Goal: Find specific page/section

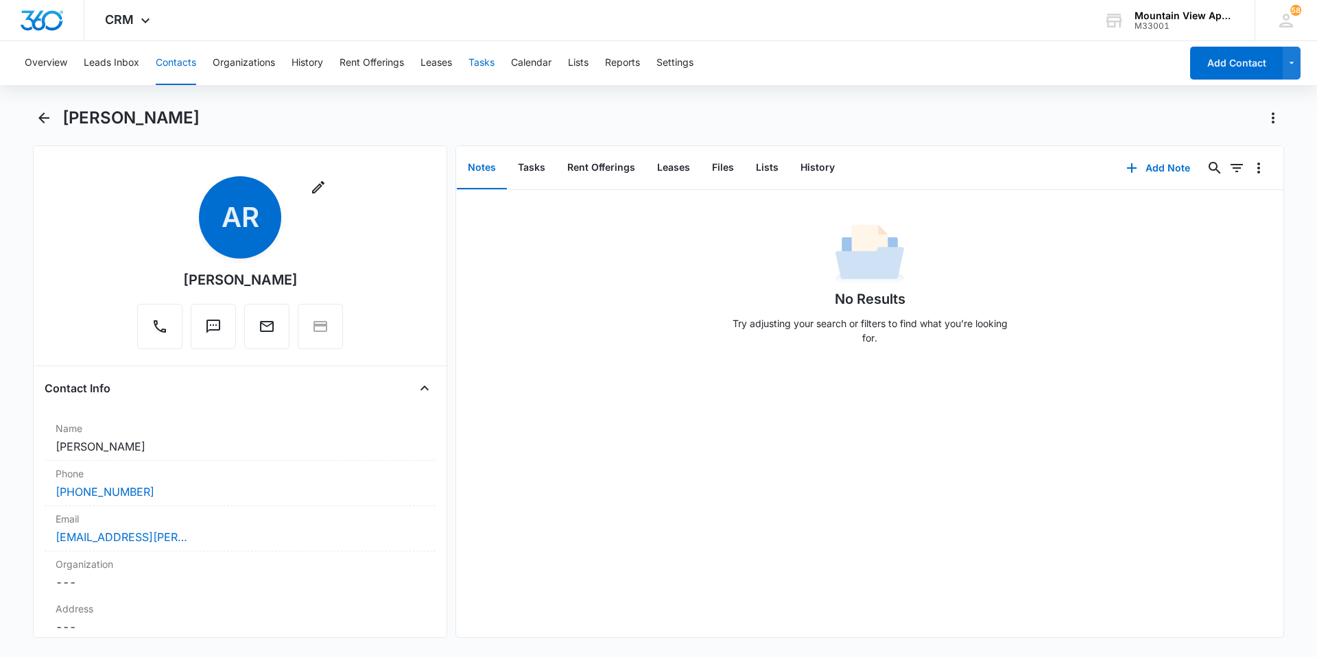
click at [491, 62] on button "Tasks" at bounding box center [482, 63] width 26 height 44
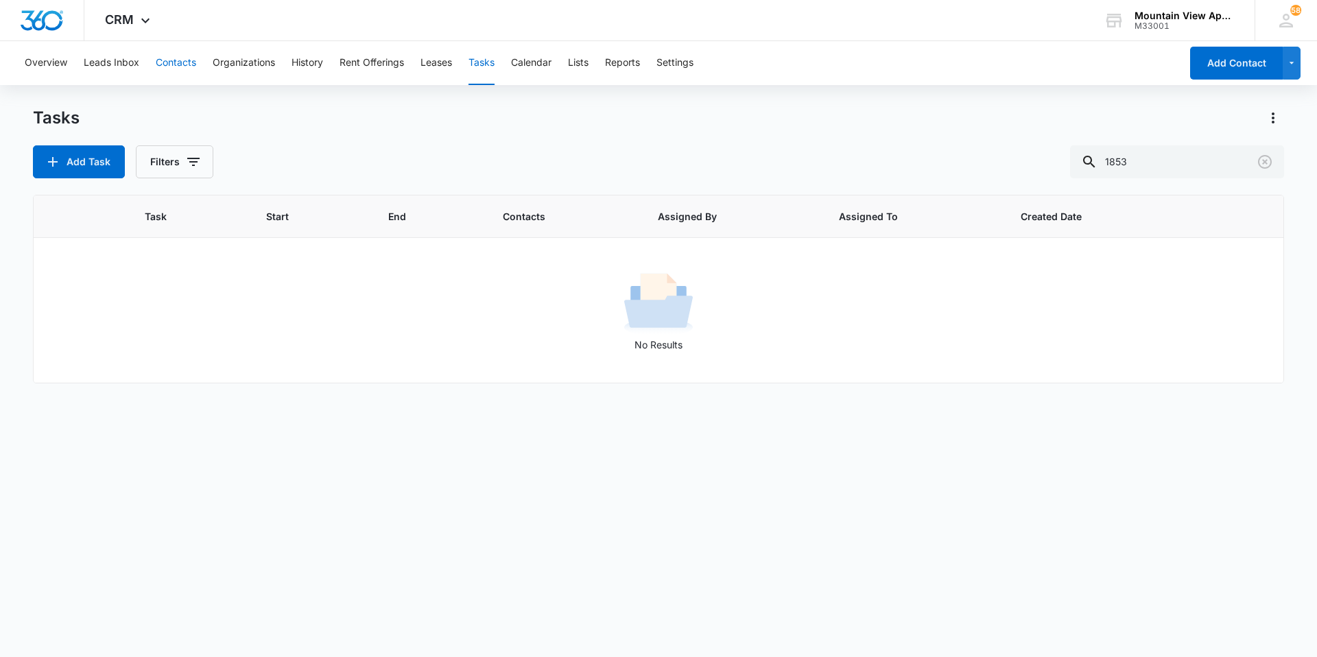
click at [165, 71] on button "Contacts" at bounding box center [176, 63] width 40 height 44
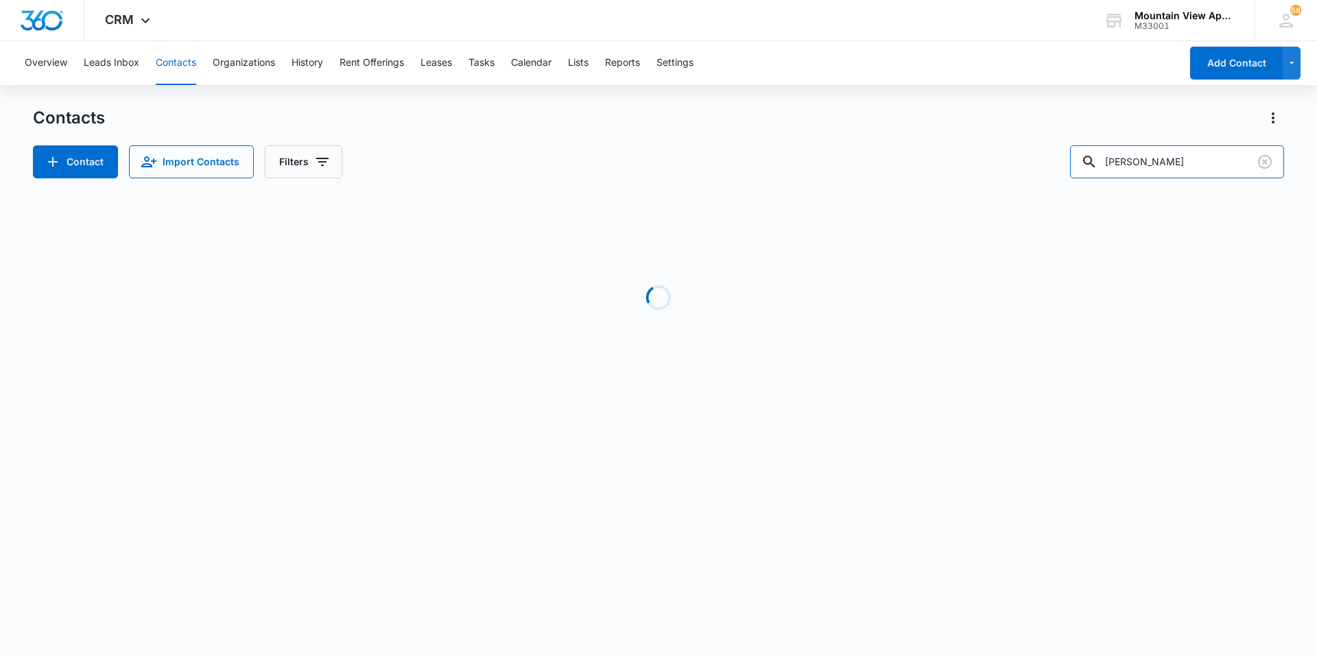
drag, startPoint x: 1167, startPoint y: 155, endPoint x: 379, endPoint y: -51, distance: 814.2
click at [379, 0] on html "CRM Apps Reputation Websites Forms CRM Email Social Content Ads Intelligence Fi…" at bounding box center [658, 328] width 1317 height 657
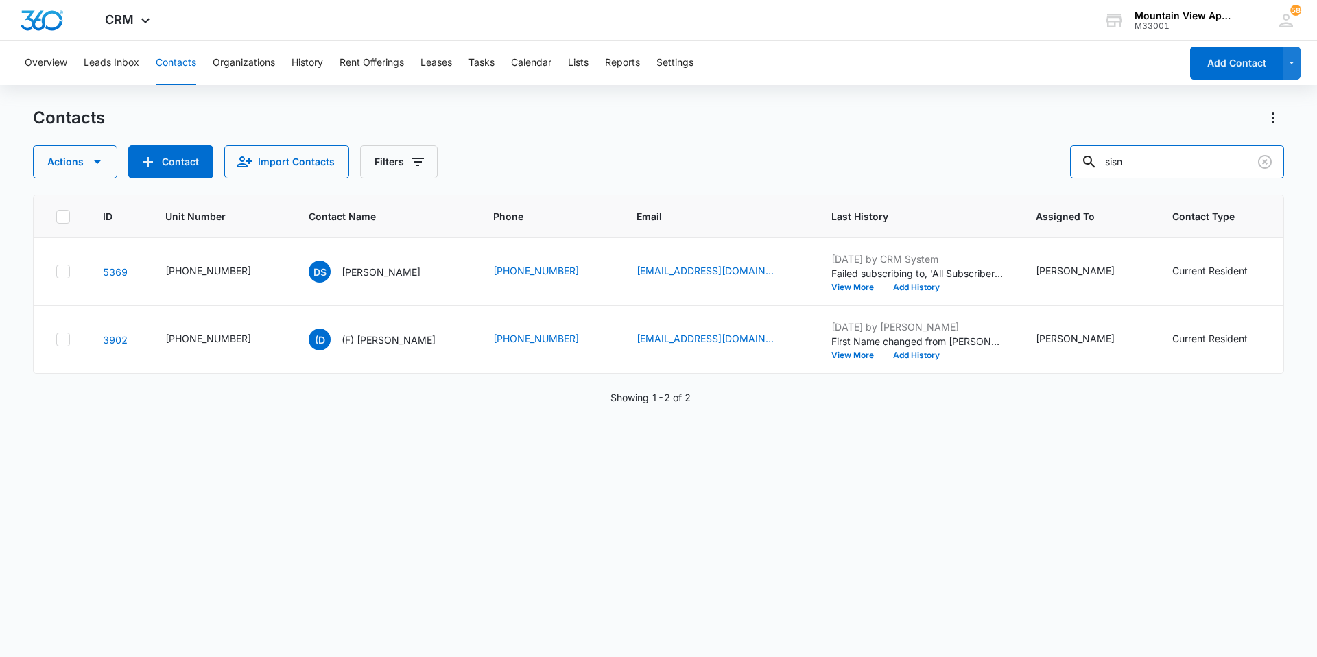
drag, startPoint x: 1175, startPoint y: 162, endPoint x: 0, endPoint y: -51, distance: 1194.5
click at [0, 0] on html "CRM Apps Reputation Websites Forms CRM Email Social Content Ads Intelligence Fi…" at bounding box center [658, 328] width 1317 height 657
type input "[PERSON_NAME]"
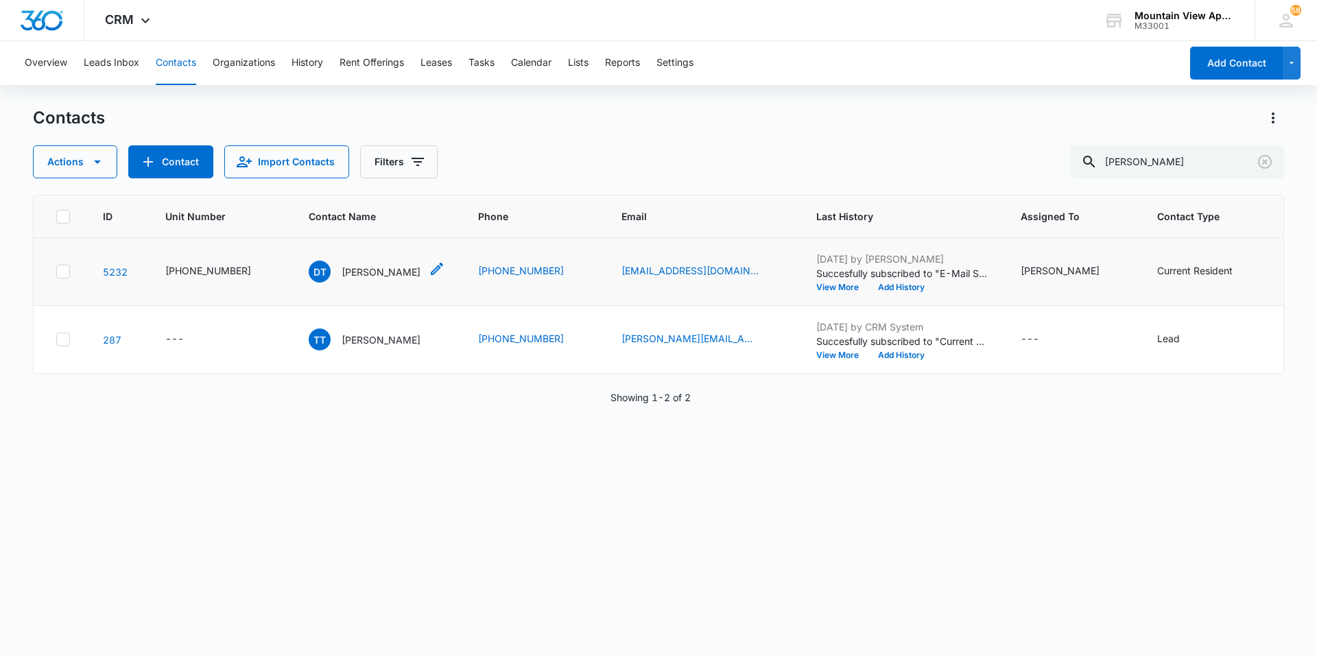
click at [377, 270] on p "[PERSON_NAME]" at bounding box center [381, 272] width 79 height 14
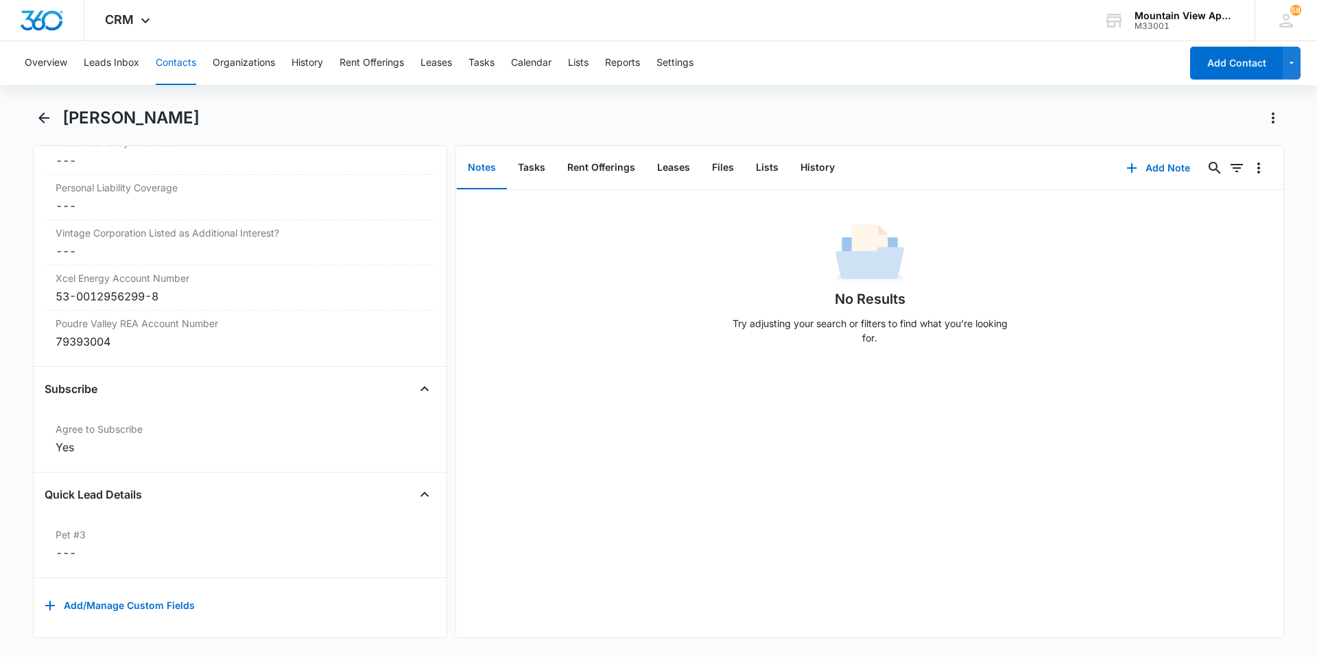
scroll to position [3193, 0]
click at [730, 162] on button "Files" at bounding box center [723, 168] width 44 height 43
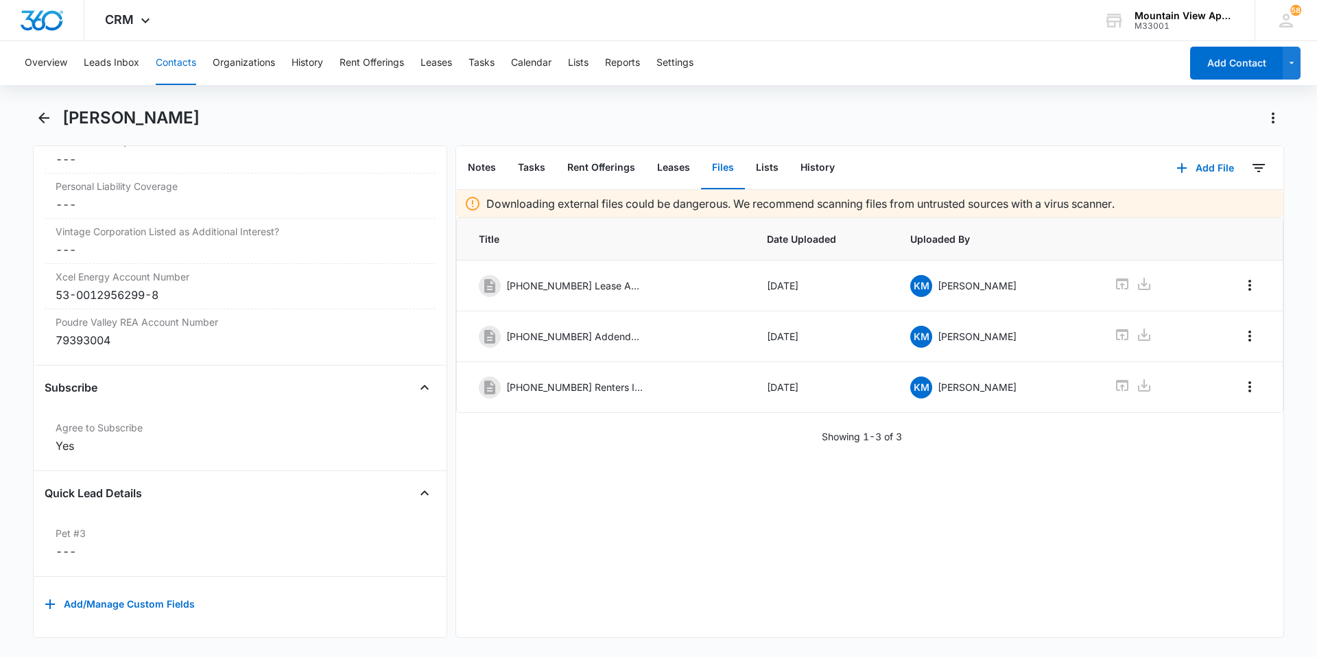
click at [171, 51] on button "Contacts" at bounding box center [176, 63] width 40 height 44
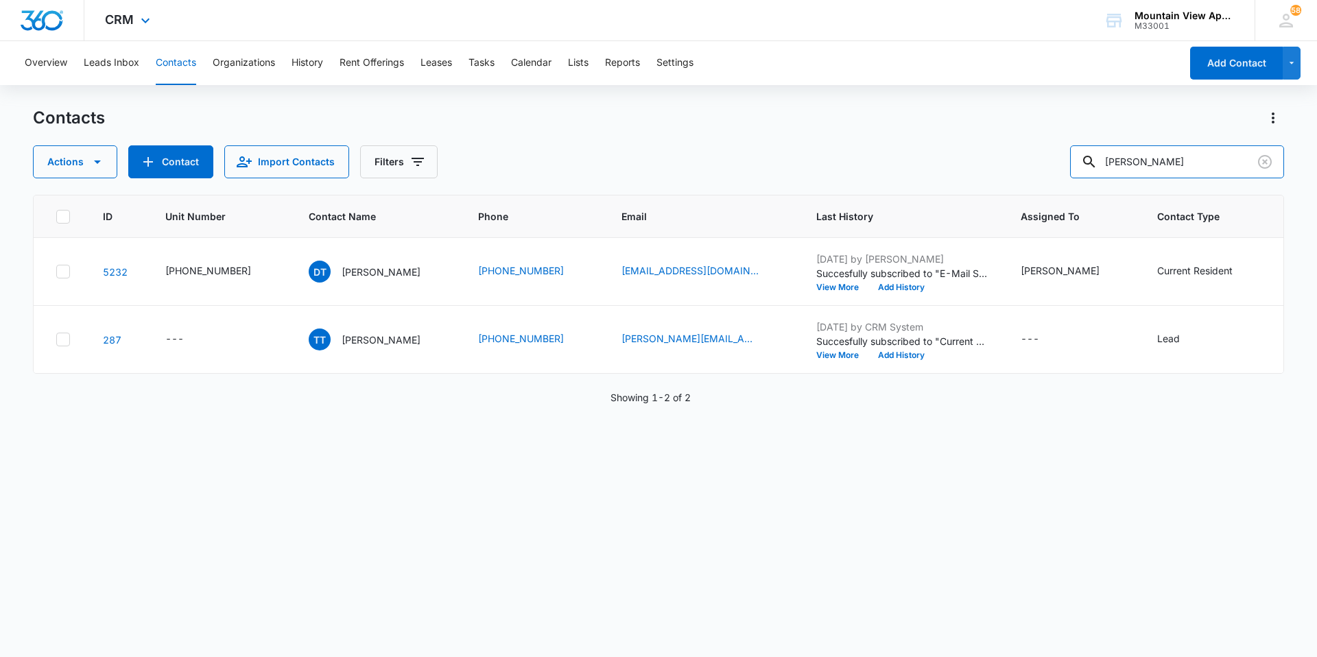
drag, startPoint x: 1190, startPoint y: 158, endPoint x: 498, endPoint y: 20, distance: 705.3
click at [498, 20] on div "CRM Apps Reputation Websites Forms CRM Email Social Content Ads Intelligence Fi…" at bounding box center [658, 328] width 1317 height 656
type input "grace"
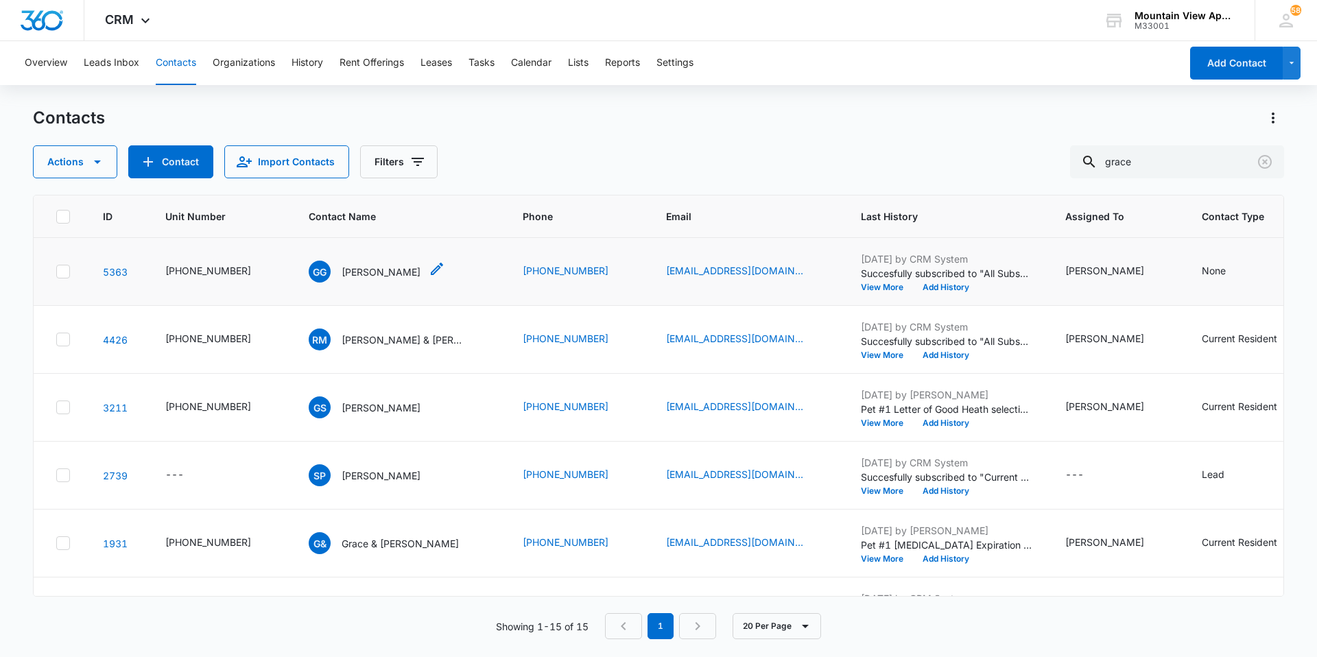
click at [357, 277] on p "[PERSON_NAME]" at bounding box center [381, 272] width 79 height 14
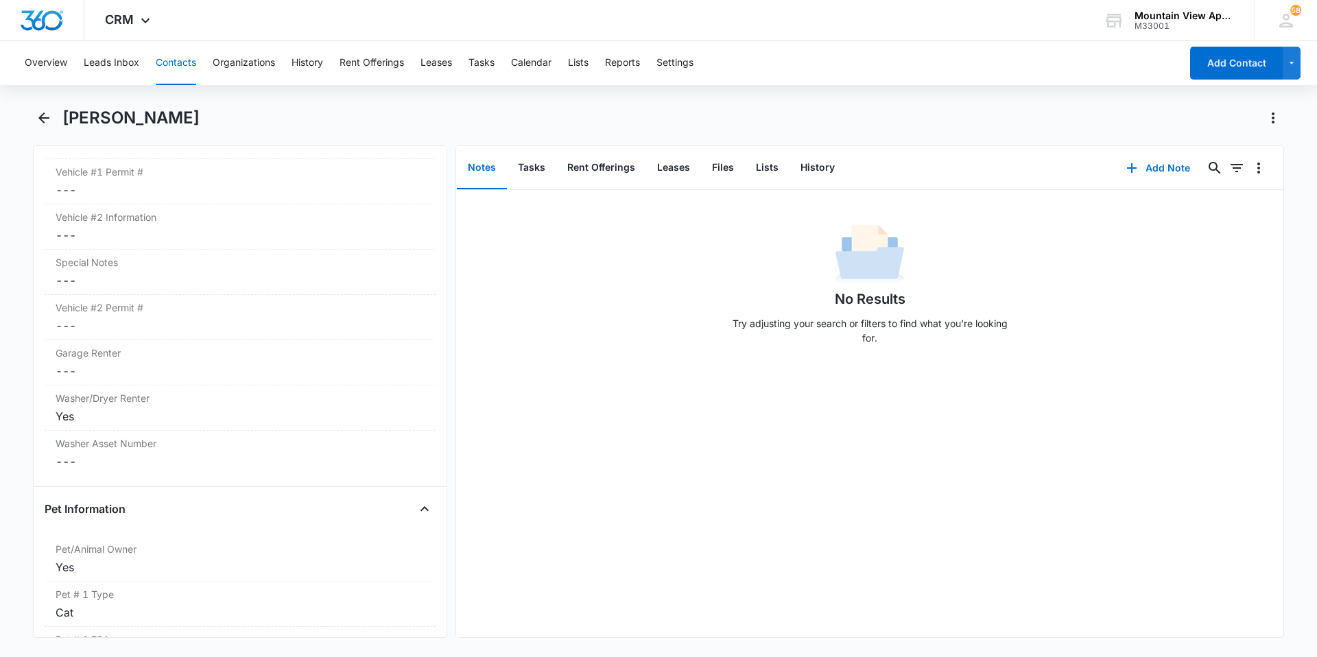
scroll to position [1510, 0]
